Goal: Information Seeking & Learning: Learn about a topic

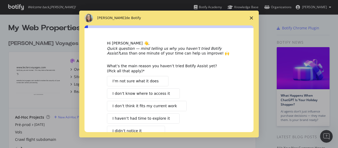
click at [253, 18] on icon "Fermer l'enquête" at bounding box center [251, 17] width 3 height 3
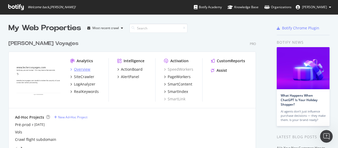
click at [72, 71] on div "Overview" at bounding box center [80, 69] width 20 height 5
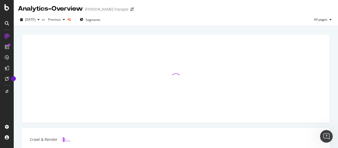
click at [22, 34] on div at bounding box center [176, 78] width 308 height 88
